Goal: Task Accomplishment & Management: Manage account settings

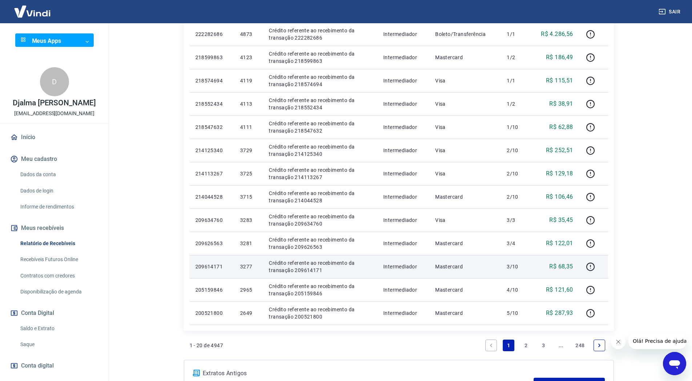
scroll to position [411, 0]
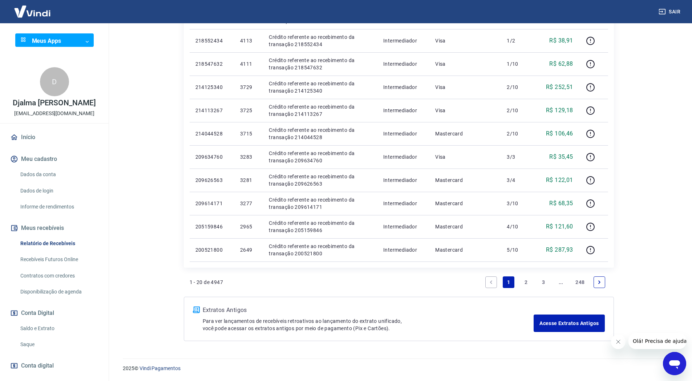
click at [543, 280] on link "3" at bounding box center [544, 283] width 12 height 12
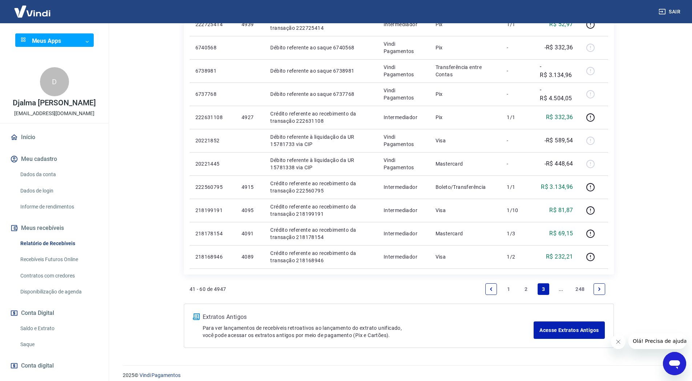
scroll to position [434, 0]
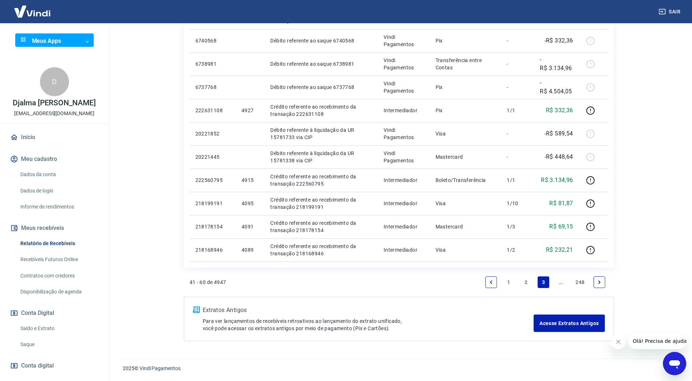
click at [600, 277] on link "Next page" at bounding box center [600, 283] width 12 height 12
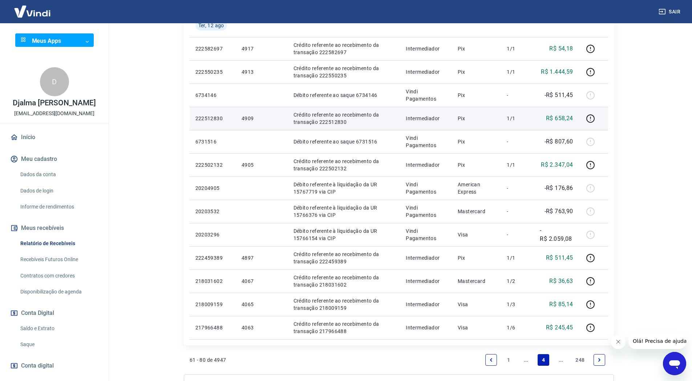
scroll to position [434, 0]
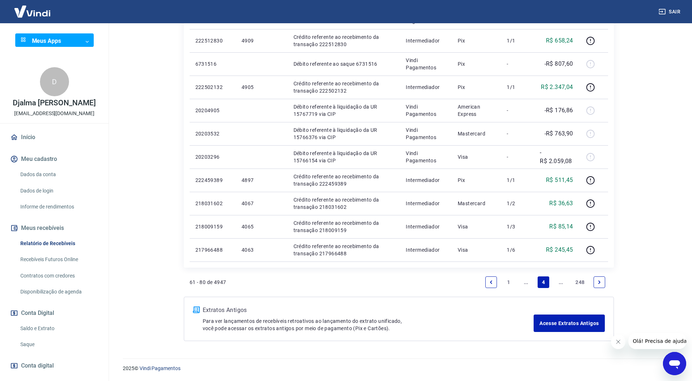
click at [491, 281] on icon "Previous page" at bounding box center [491, 282] width 5 height 5
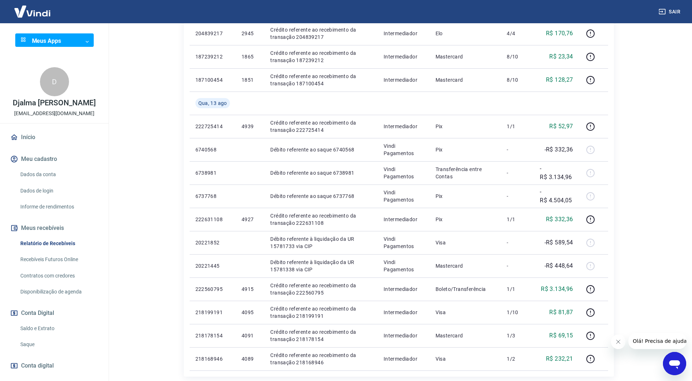
scroll to position [36, 0]
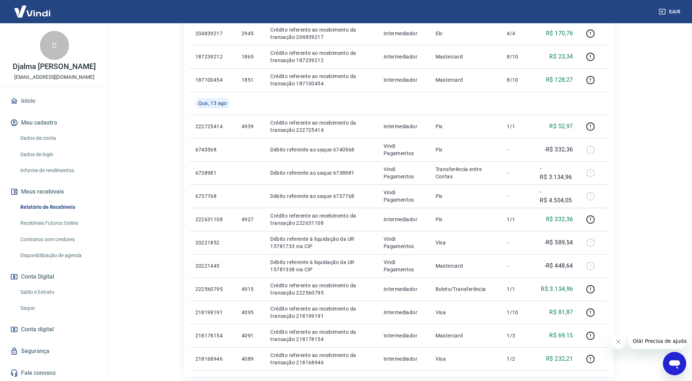
click at [41, 312] on link "Saque" at bounding box center [58, 308] width 82 height 15
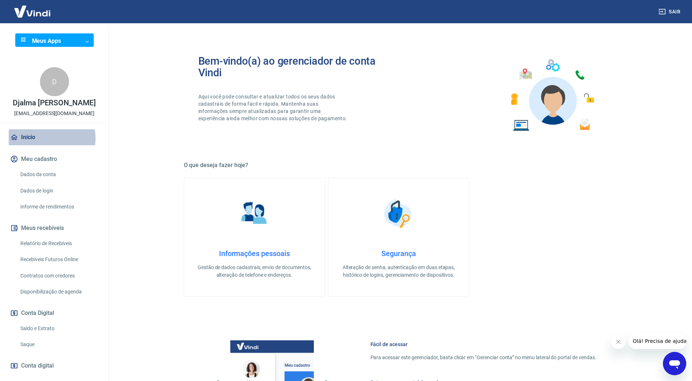
click at [39, 145] on link "Início" at bounding box center [54, 137] width 91 height 16
click at [25, 143] on link "Início" at bounding box center [54, 137] width 91 height 16
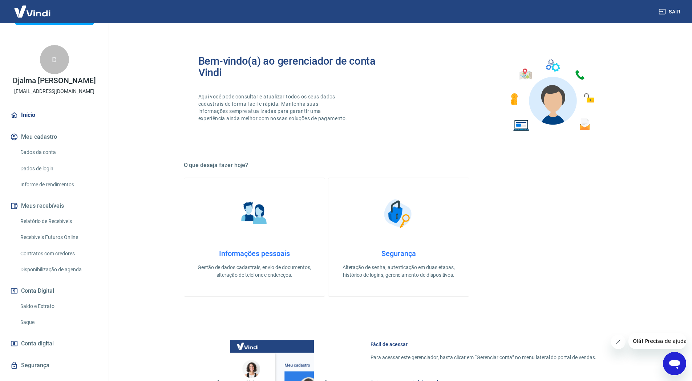
scroll to position [44, 0]
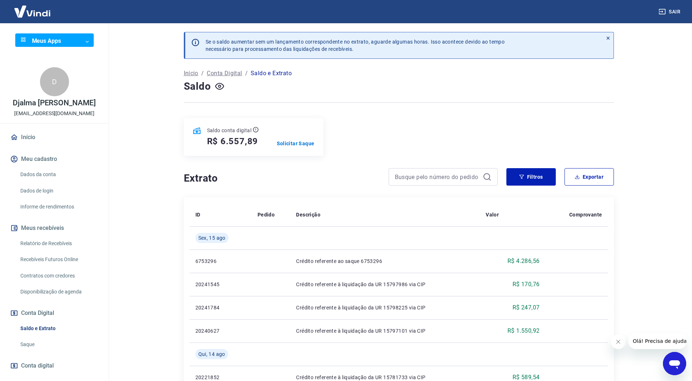
click at [29, 139] on link "Início" at bounding box center [54, 137] width 91 height 16
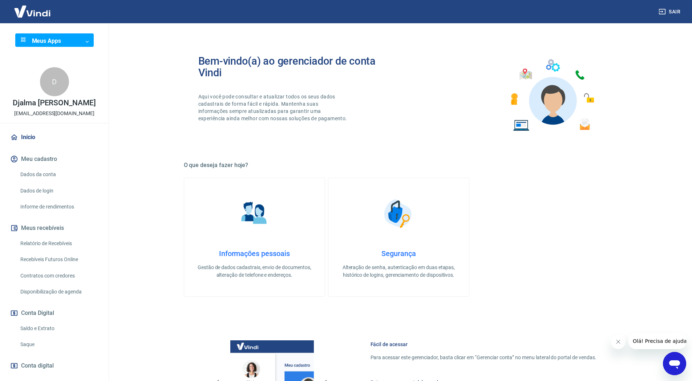
click at [42, 334] on link "Saldo e Extrato" at bounding box center [58, 328] width 82 height 15
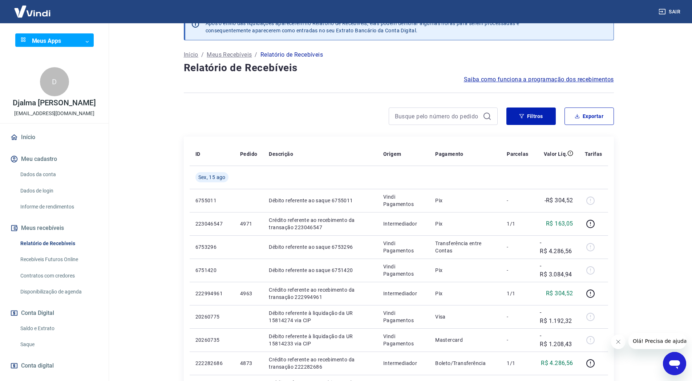
scroll to position [36, 0]
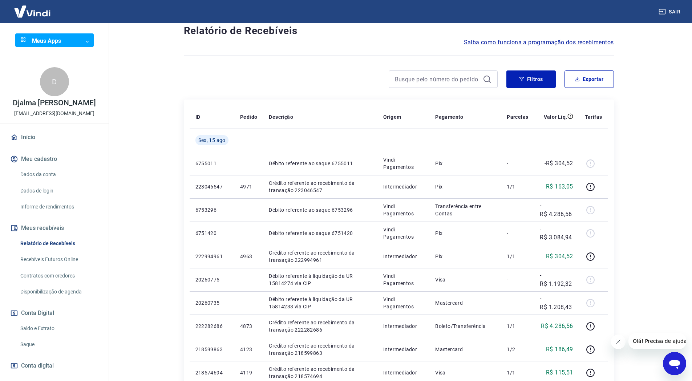
scroll to position [58, 0]
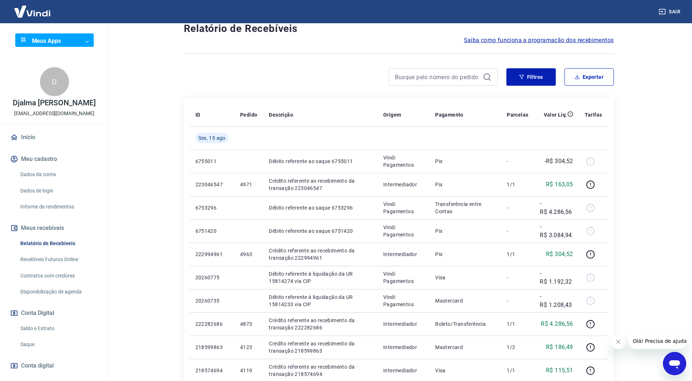
click at [33, 351] on link "Saque" at bounding box center [58, 344] width 82 height 15
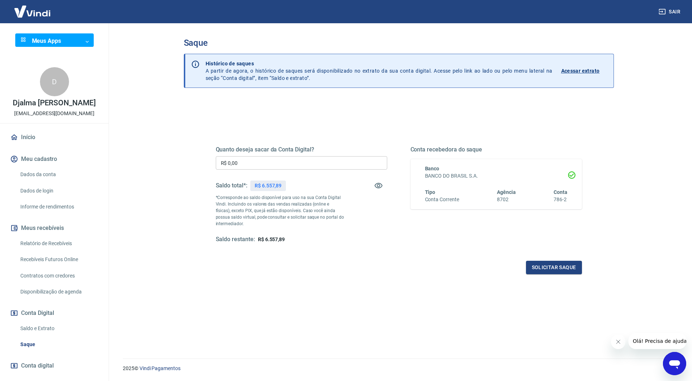
click at [196, 317] on div "Quanto deseja sacar da Conta Digital? R$ 0,00 ​ Saldo total*: R$ 6.557,89 *Corr…" at bounding box center [399, 251] width 430 height 303
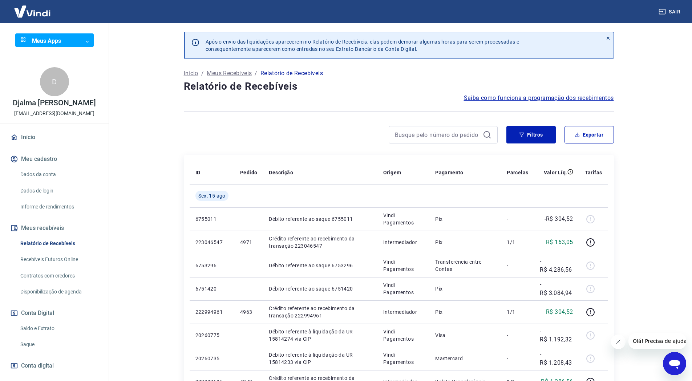
click at [29, 352] on link "Saque" at bounding box center [58, 344] width 82 height 15
